Goal: Transaction & Acquisition: Obtain resource

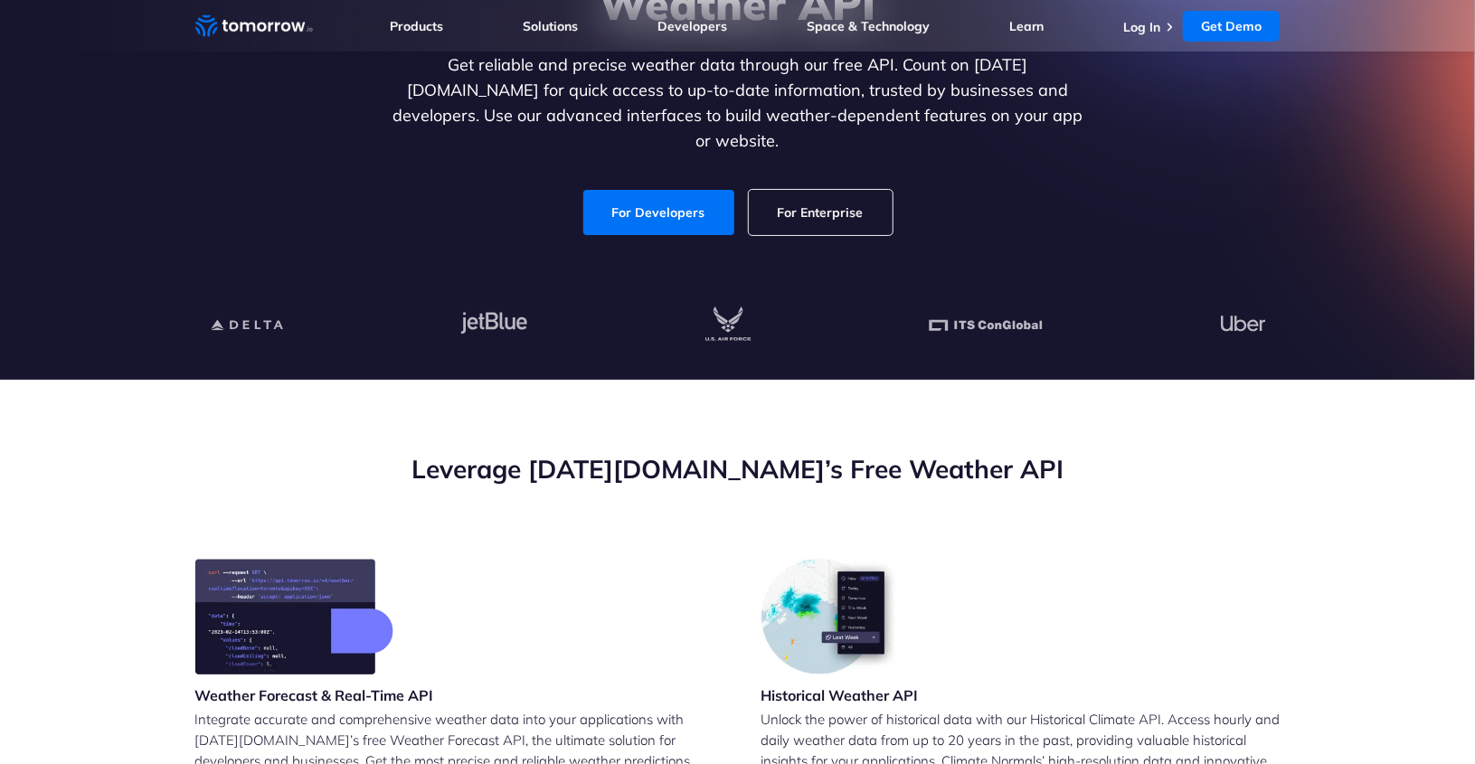
click at [833, 194] on link "For Enterprise" at bounding box center [821, 212] width 144 height 45
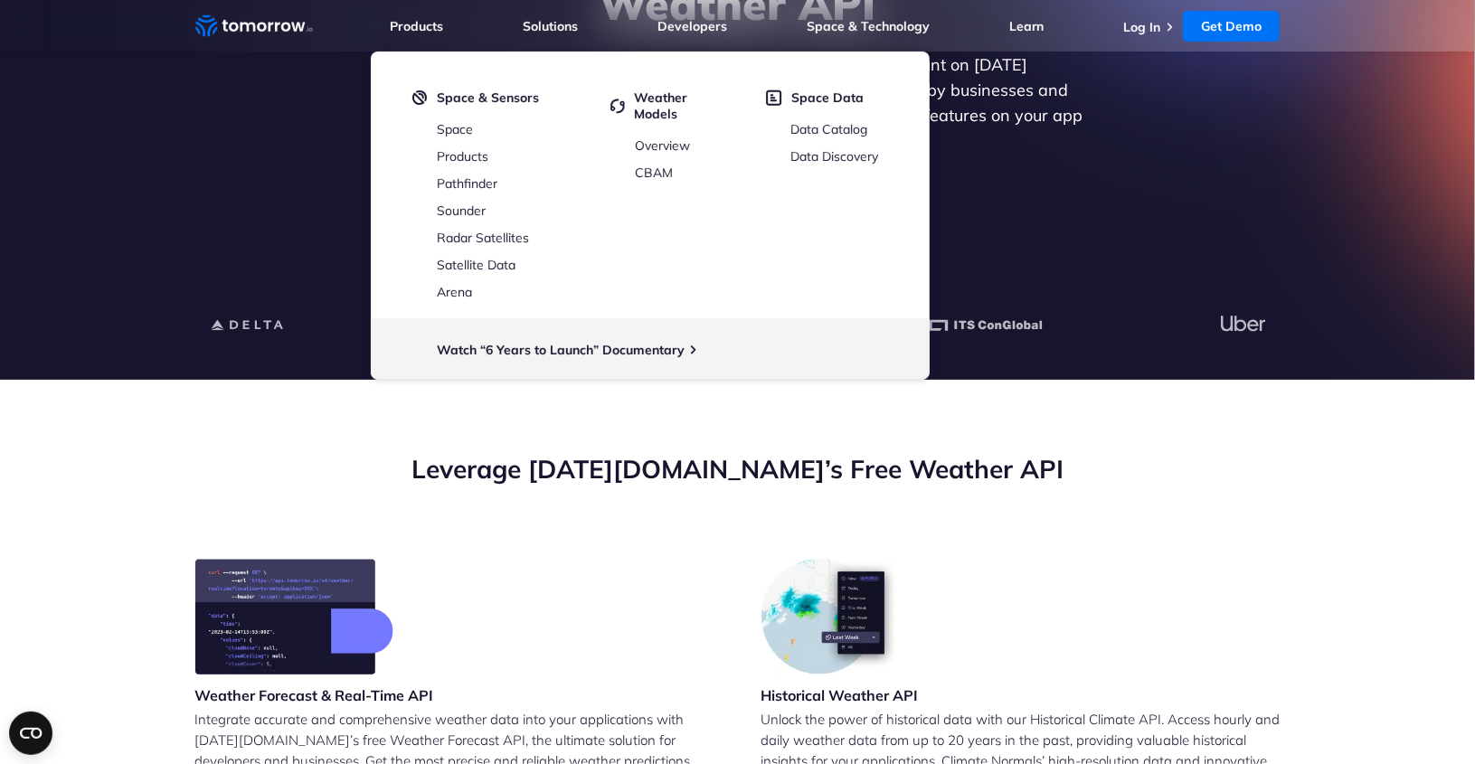
click at [261, 191] on div "Explore the World’s Best Weather API Get reliable and precise weather data thro…" at bounding box center [738, 79] width 1114 height 384
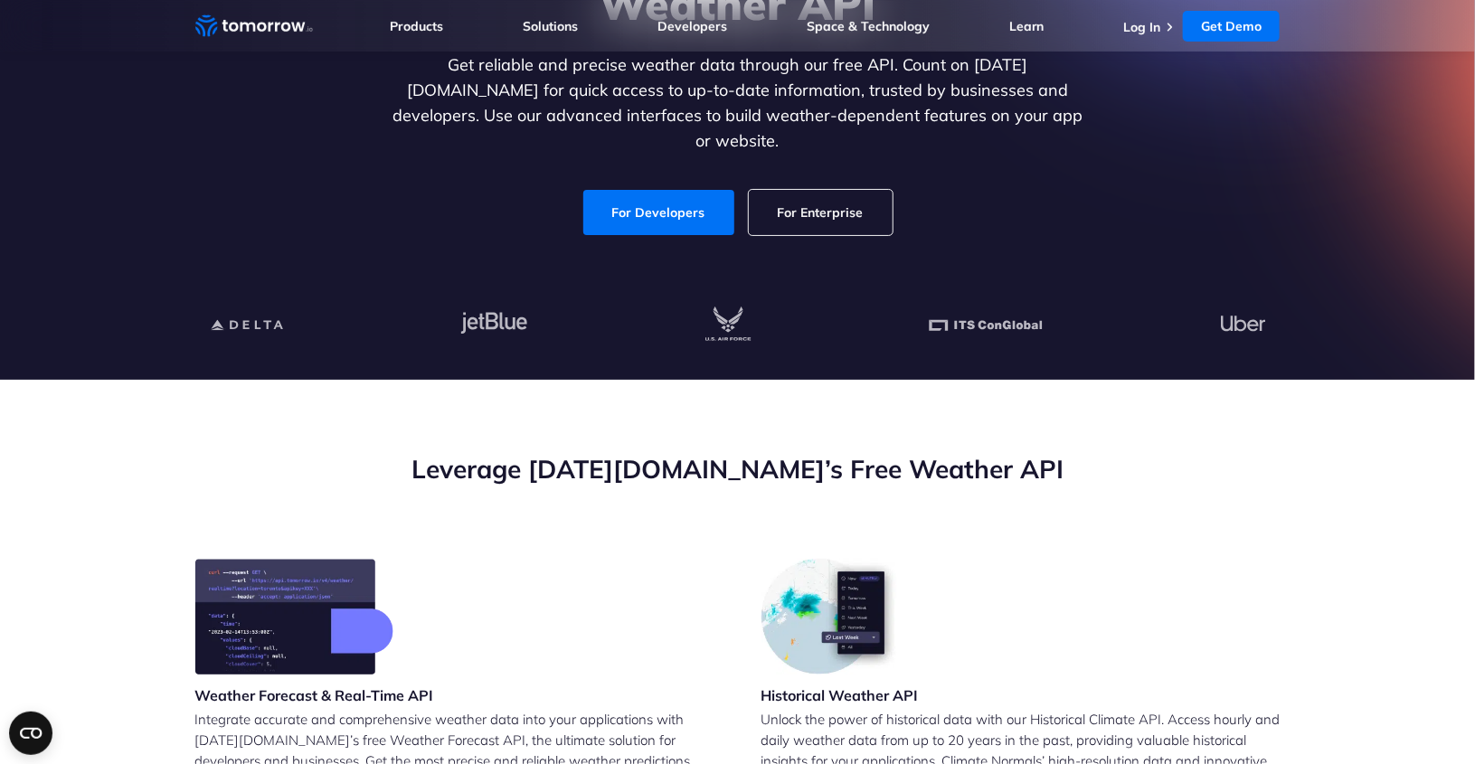
click at [371, 455] on h2 "Leverage Tomorrow.io’s Free Weather API" at bounding box center [737, 469] width 1085 height 34
click at [669, 190] on link "For Developers" at bounding box center [658, 212] width 151 height 45
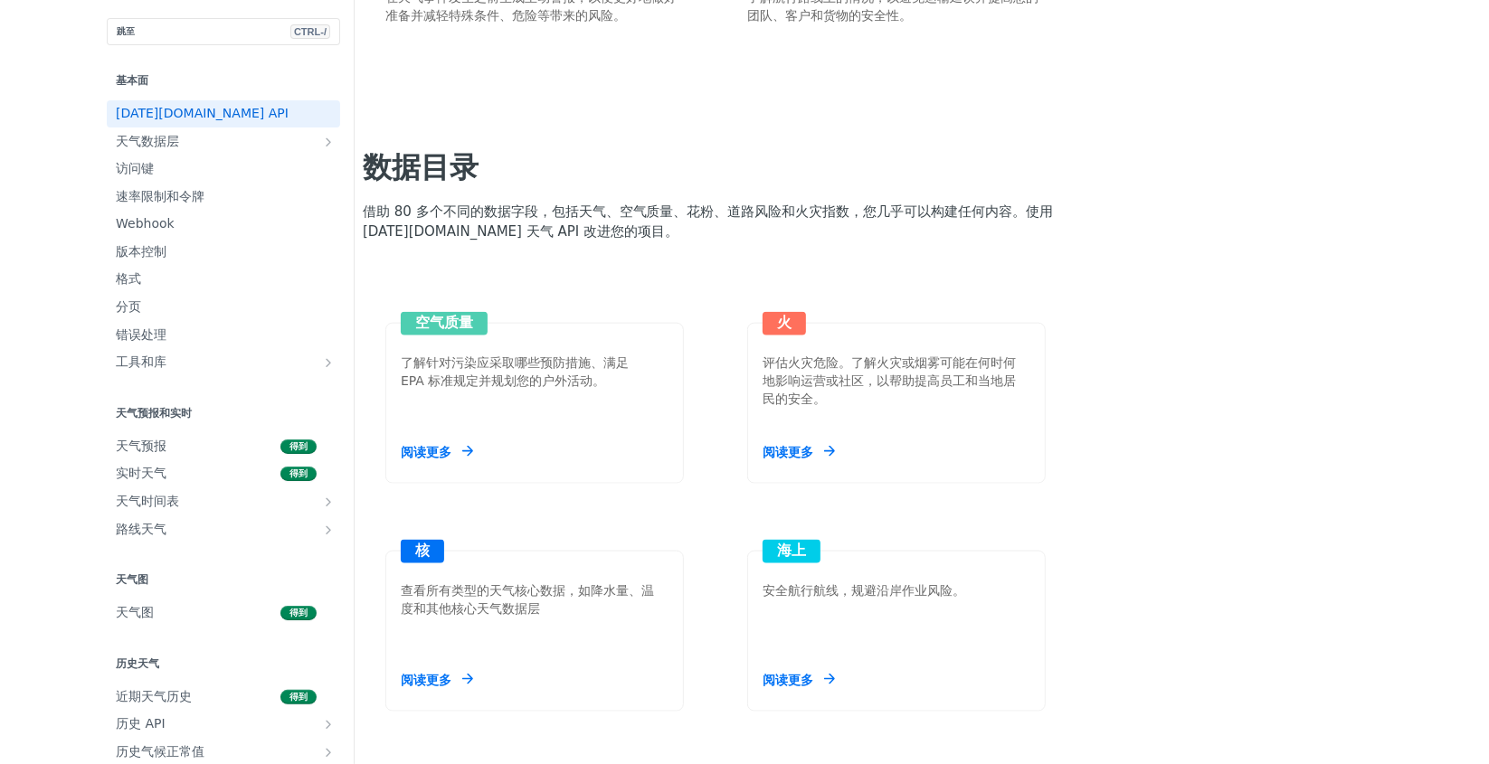
scroll to position [1498, 0]
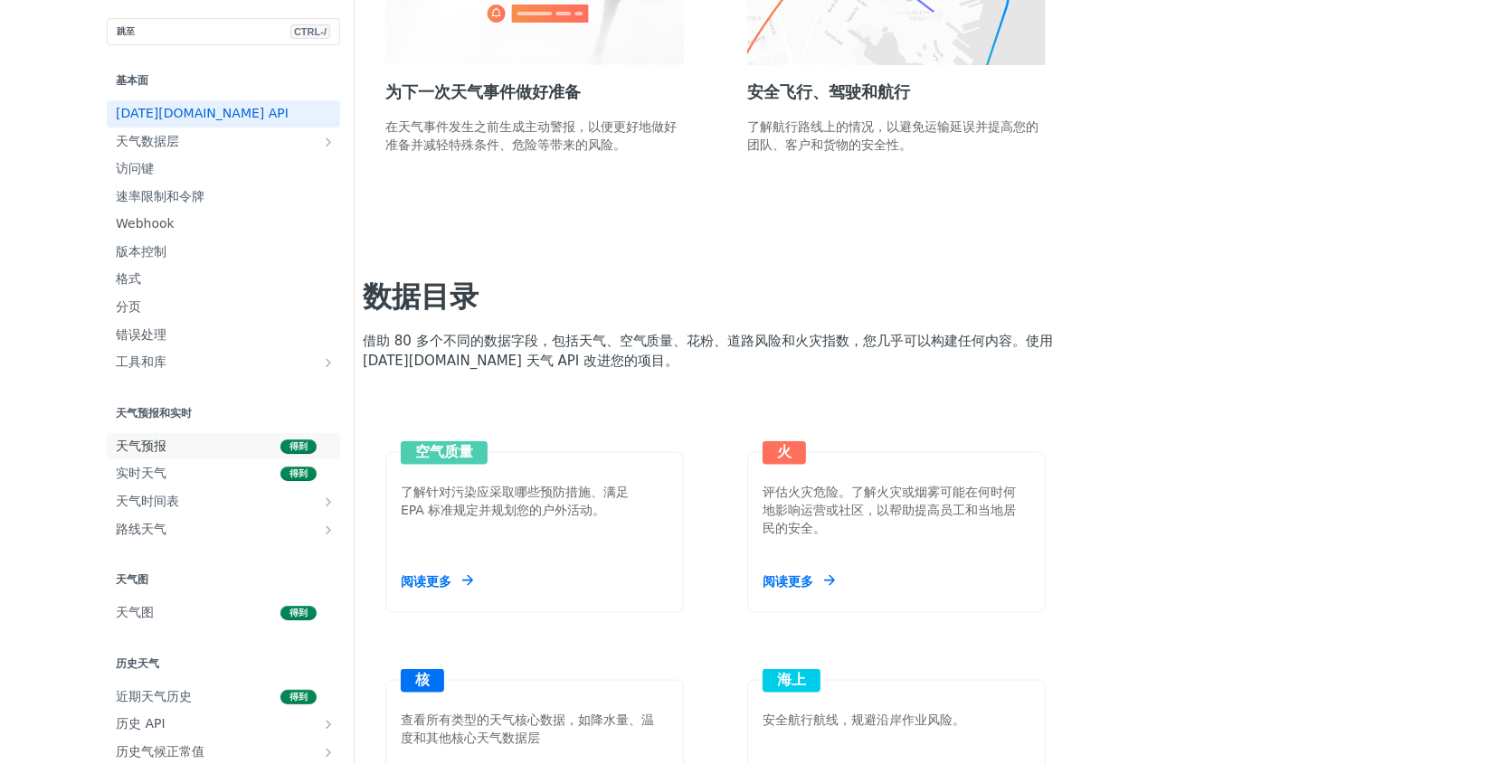
click at [128, 441] on span "天气预报" at bounding box center [196, 447] width 160 height 18
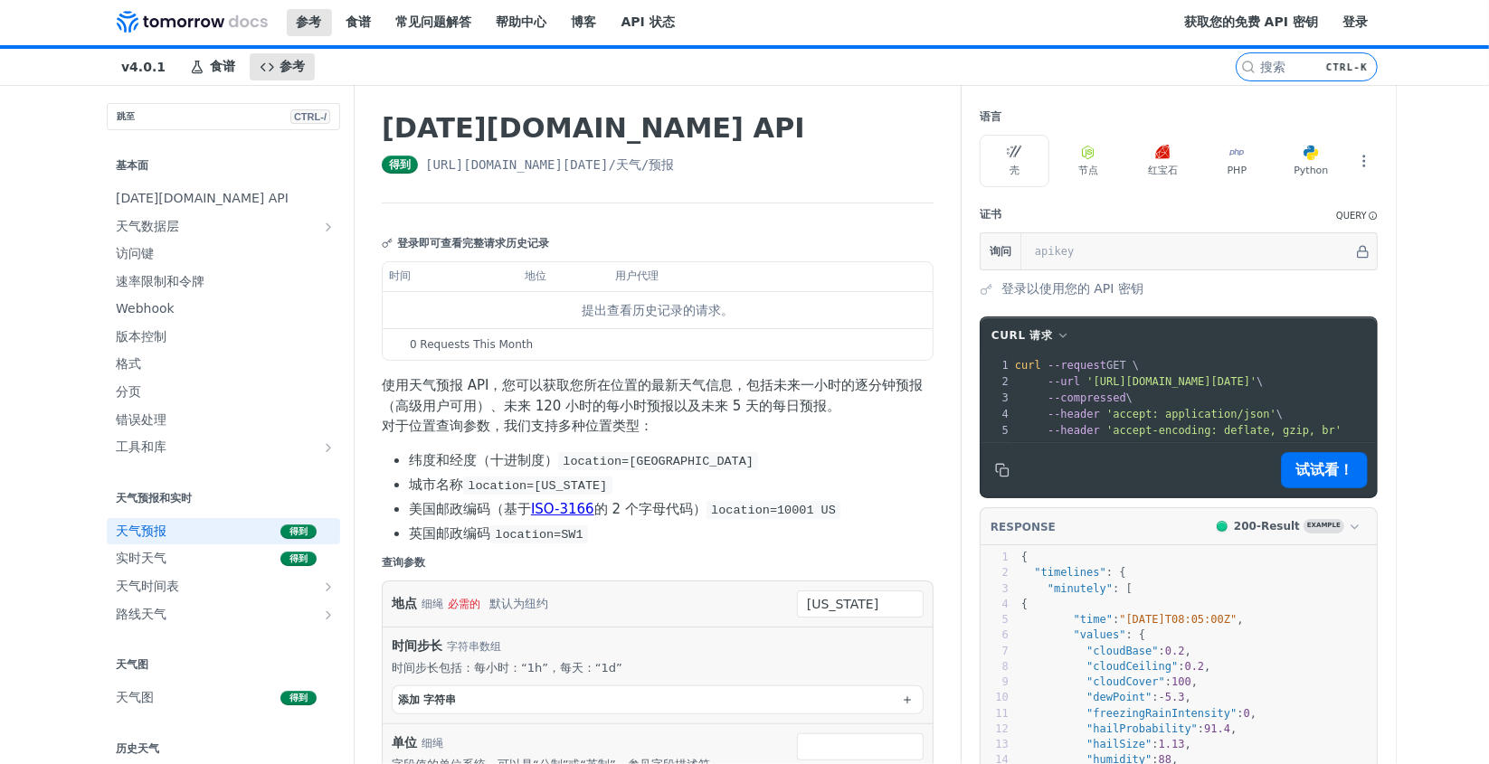
drag, startPoint x: 827, startPoint y: 48, endPoint x: 950, endPoint y: 48, distance: 122.1
click at [827, 48] on div "跳转至内容 参考 食谱 常见问题解答 帮助中心 博客 API 状态 食谱 参考 v4.0.1 参考 食谱 常见问题解答 帮助中心 博客 API 状态 获取您的…" at bounding box center [744, 24] width 1489 height 49
click at [1208, 25] on font "获取您的免费 API 密钥" at bounding box center [1251, 21] width 134 height 14
